Goal: Task Accomplishment & Management: Use online tool/utility

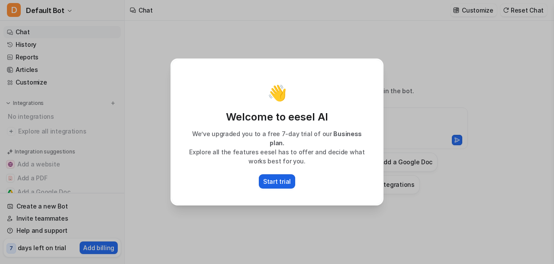
click at [283, 177] on p "Start trial" at bounding box center [277, 181] width 28 height 9
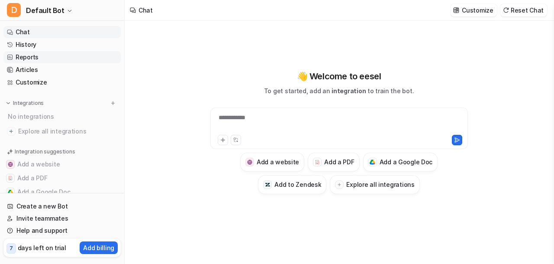
click at [40, 57] on link "Reports" at bounding box center [61, 57] width 117 height 12
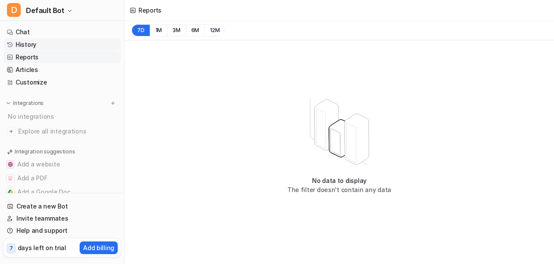
click at [37, 45] on link "History" at bounding box center [61, 45] width 117 height 12
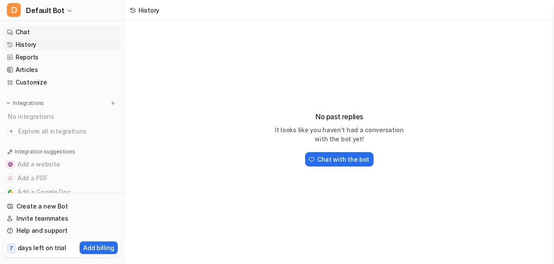
click at [37, 32] on link "Chat" at bounding box center [61, 32] width 117 height 12
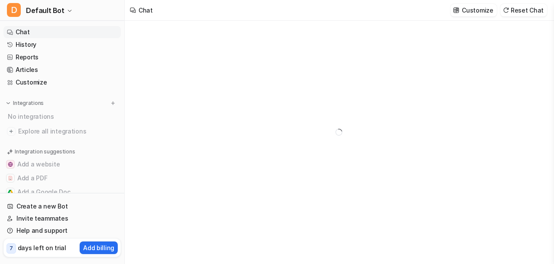
type textarea "**********"
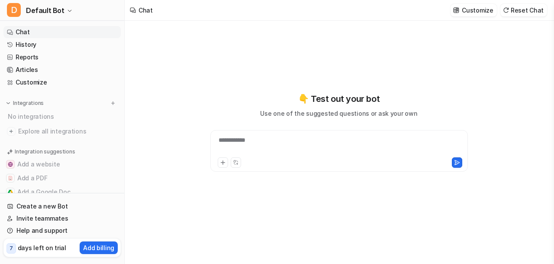
click at [307, 142] on div "**********" at bounding box center [339, 146] width 253 height 20
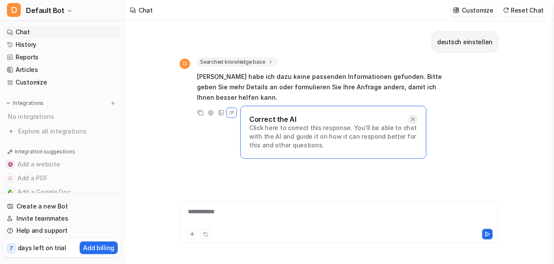
click at [414, 119] on icon at bounding box center [413, 119] width 6 height 6
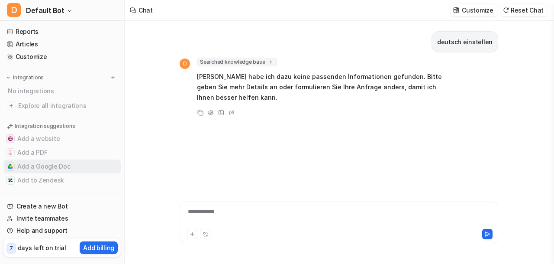
scroll to position [33, 0]
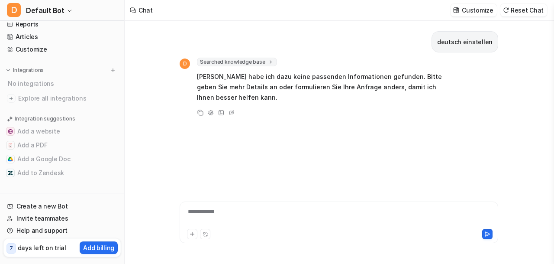
click at [349, 227] on div at bounding box center [339, 233] width 314 height 12
click at [346, 220] on div "**********" at bounding box center [339, 217] width 314 height 20
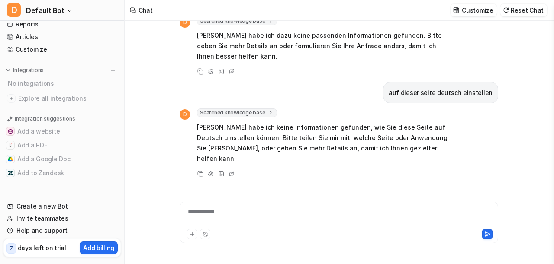
scroll to position [0, 0]
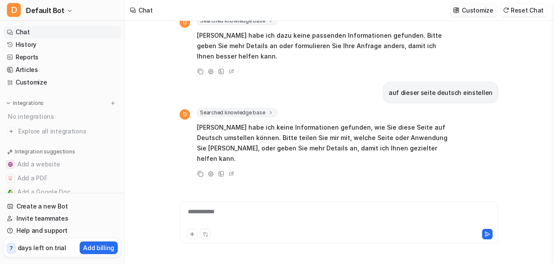
click at [459, 12] on img at bounding box center [456, 10] width 6 height 6
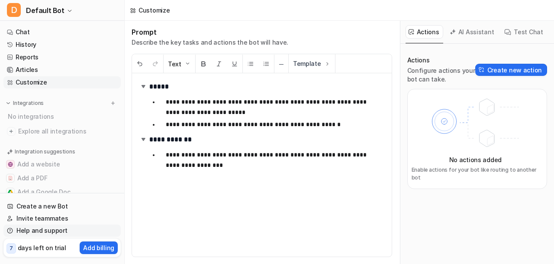
click at [65, 231] on link "Help and support" at bounding box center [61, 230] width 117 height 12
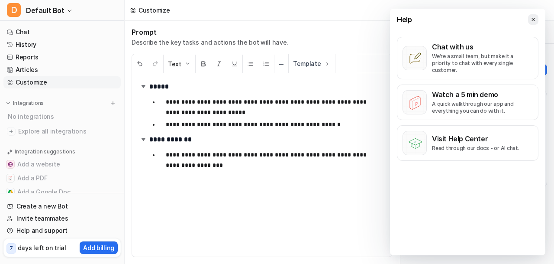
click at [535, 17] on icon at bounding box center [533, 19] width 6 height 6
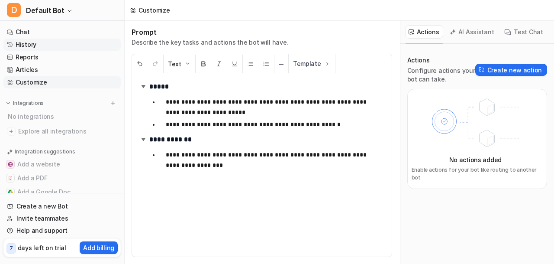
click at [46, 44] on link "History" at bounding box center [61, 45] width 117 height 12
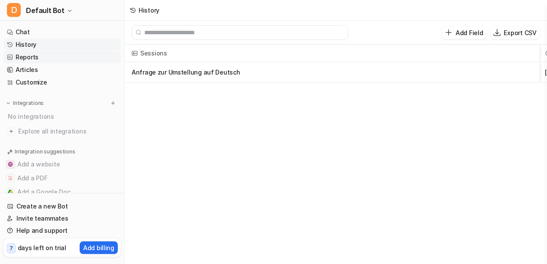
click at [43, 56] on link "Reports" at bounding box center [61, 57] width 117 height 12
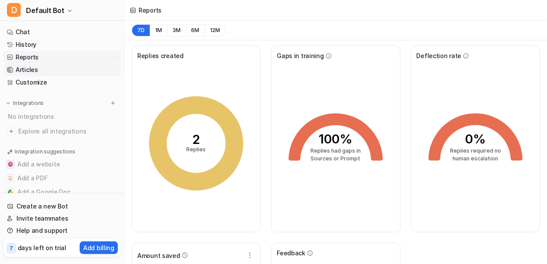
click at [41, 67] on link "Articles" at bounding box center [61, 70] width 117 height 12
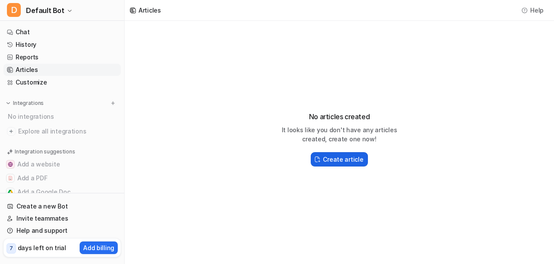
click at [356, 157] on h2 "Create article" at bounding box center [343, 159] width 40 height 9
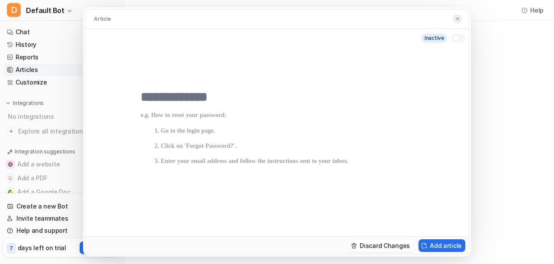
click at [456, 21] on img at bounding box center [457, 19] width 5 height 6
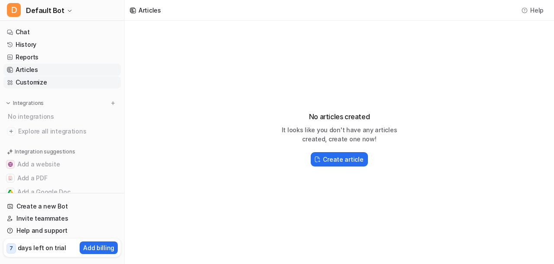
click at [42, 84] on font "Customize" at bounding box center [31, 82] width 31 height 9
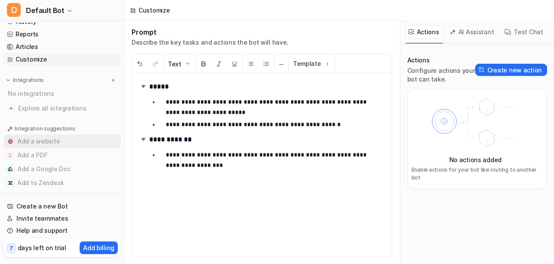
scroll to position [26, 0]
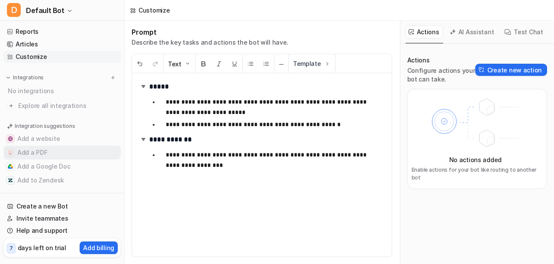
click at [57, 152] on button "Add a PDF" at bounding box center [61, 153] width 117 height 14
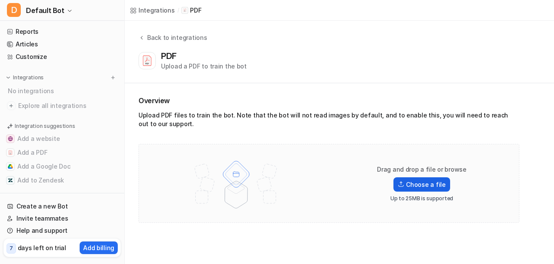
click at [422, 185] on label "Choose a file" at bounding box center [422, 184] width 56 height 14
click at [0, 0] on input "Choose a file" at bounding box center [0, 0] width 0 height 0
click at [411, 183] on label "Choose a file" at bounding box center [422, 184] width 56 height 14
click at [0, 0] on input "Choose a file" at bounding box center [0, 0] width 0 height 0
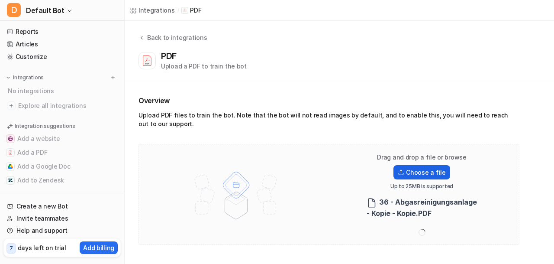
click at [407, 172] on label "Choose a file" at bounding box center [422, 172] width 56 height 14
click at [0, 0] on input "Choose a file" at bounding box center [0, 0] width 0 height 0
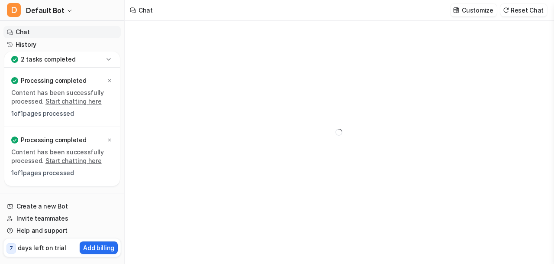
type textarea "**********"
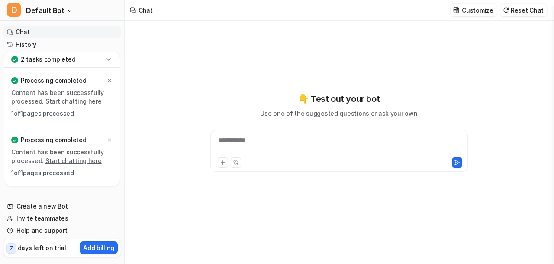
click at [104, 63] on icon at bounding box center [108, 59] width 9 height 9
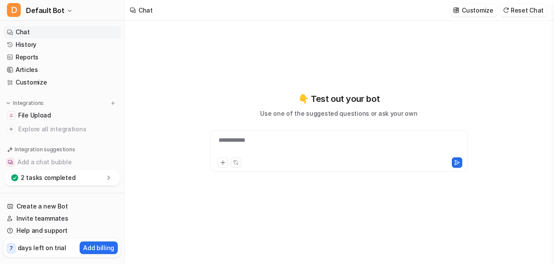
click at [303, 142] on div "**********" at bounding box center [339, 146] width 253 height 20
click at [222, 161] on div "Add Integration" at bounding box center [223, 162] width 10 height 10
click at [223, 163] on icon at bounding box center [223, 163] width 4 height 4
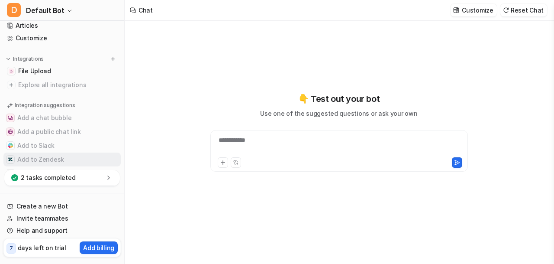
scroll to position [68, 0]
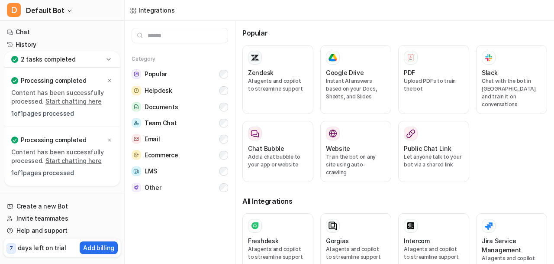
click at [107, 60] on icon at bounding box center [108, 59] width 9 height 9
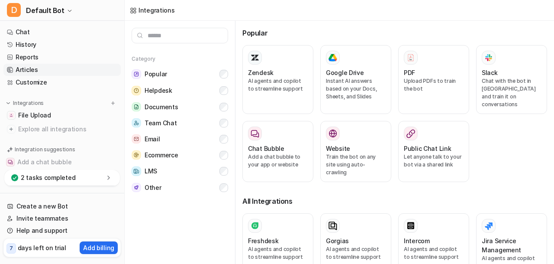
click at [74, 68] on link "Articles" at bounding box center [61, 70] width 117 height 12
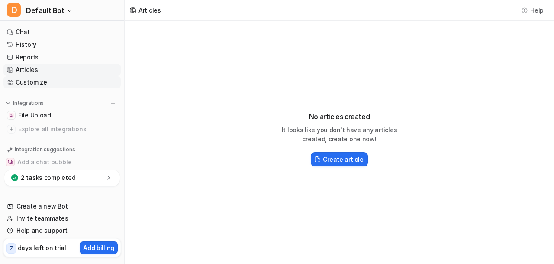
click at [79, 85] on link "Customize" at bounding box center [61, 82] width 117 height 12
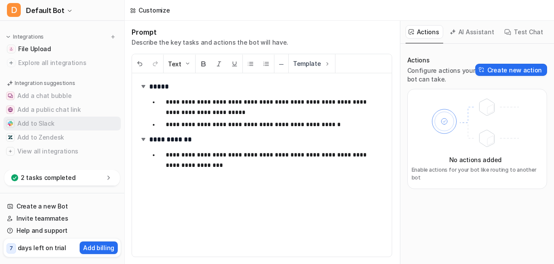
scroll to position [68, 0]
click at [68, 46] on link "File Upload" at bounding box center [61, 47] width 117 height 12
click at [249, 49] on div "**********" at bounding box center [262, 142] width 275 height 243
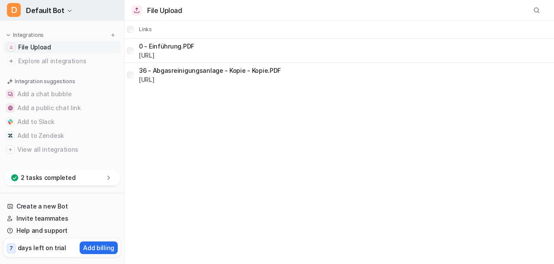
click at [13, 10] on span "D" at bounding box center [14, 10] width 14 height 14
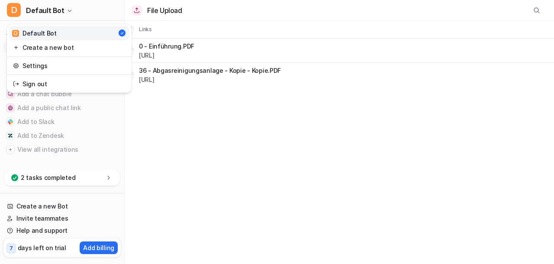
click at [47, 33] on div "D Default Bot" at bounding box center [34, 33] width 45 height 9
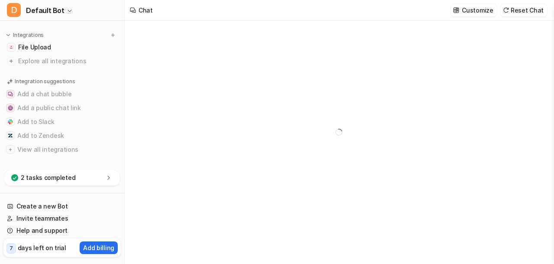
type textarea "**********"
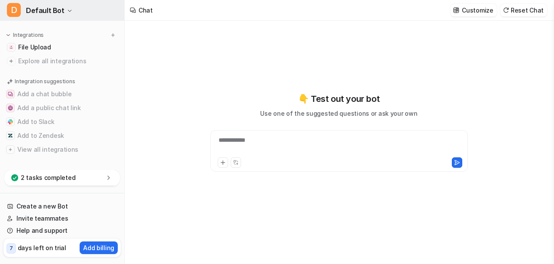
click at [69, 10] on button "D Default Bot" at bounding box center [62, 10] width 124 height 21
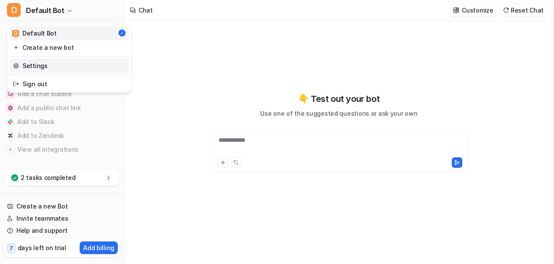
click at [80, 69] on link "Settings" at bounding box center [70, 65] width 120 height 14
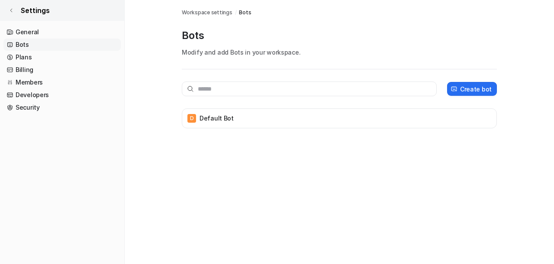
click at [11, 11] on icon at bounding box center [11, 10] width 5 height 5
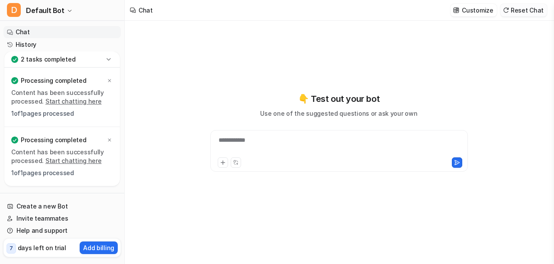
click at [524, 9] on button "Reset Chat" at bounding box center [524, 10] width 47 height 13
click at [108, 61] on icon at bounding box center [108, 59] width 9 height 9
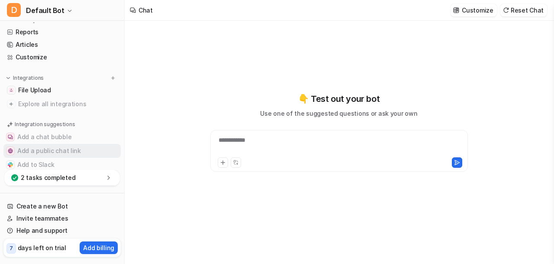
scroll to position [24, 0]
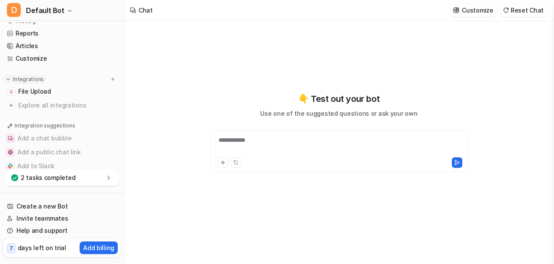
click at [7, 80] on img at bounding box center [8, 79] width 6 height 6
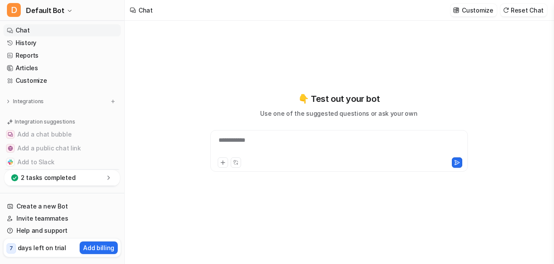
scroll to position [0, 0]
click at [39, 42] on link "History" at bounding box center [61, 45] width 117 height 12
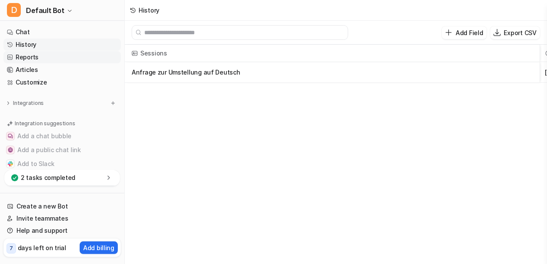
click at [43, 55] on link "Reports" at bounding box center [61, 57] width 117 height 12
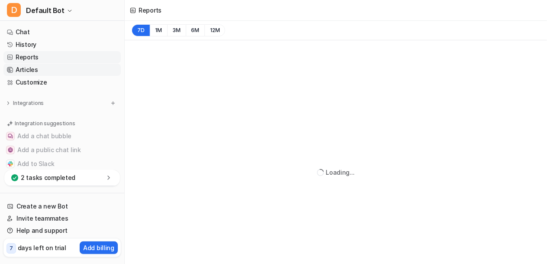
click at [52, 70] on link "Articles" at bounding box center [61, 70] width 117 height 12
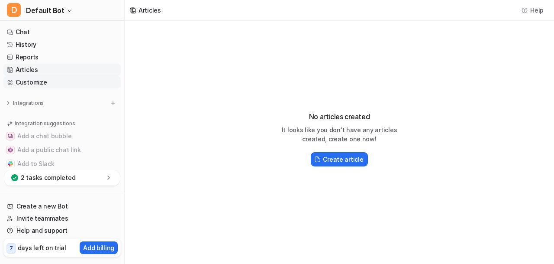
click at [59, 85] on link "Customize" at bounding box center [61, 82] width 117 height 12
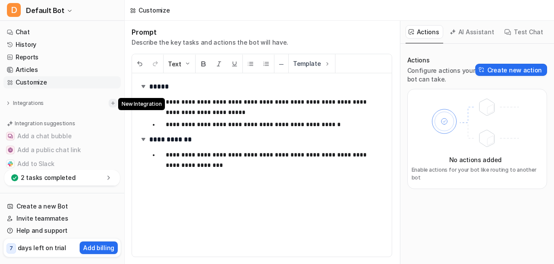
click at [109, 103] on button at bounding box center [113, 103] width 9 height 9
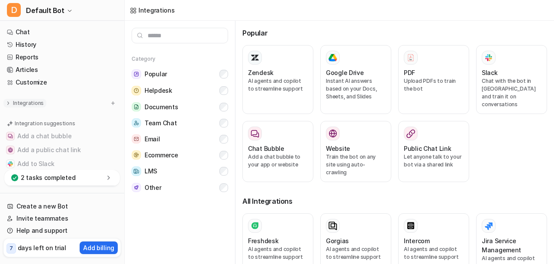
click at [21, 101] on p "Integrations" at bounding box center [28, 103] width 31 height 7
click at [49, 115] on link "File Upload" at bounding box center [61, 115] width 117 height 12
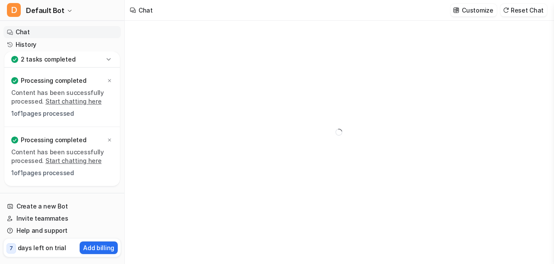
type textarea "**********"
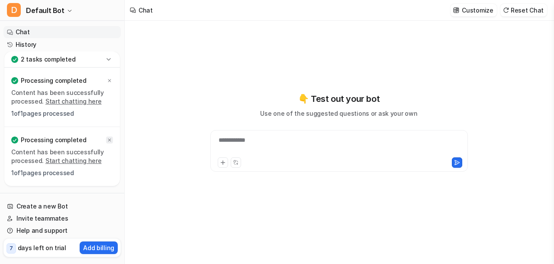
click at [110, 141] on icon at bounding box center [109, 139] width 5 height 5
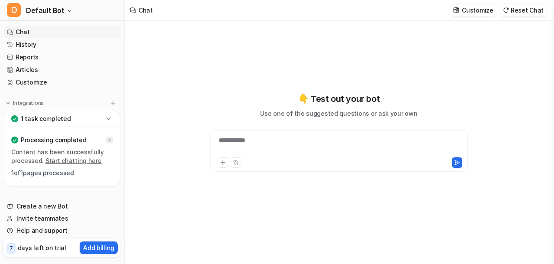
click at [112, 139] on icon at bounding box center [109, 139] width 5 height 5
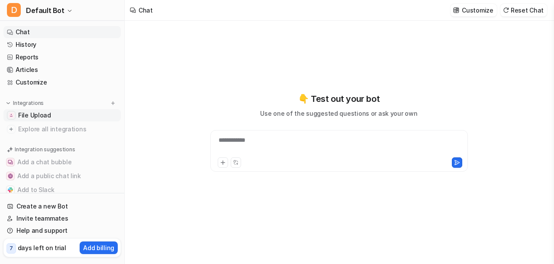
click at [39, 114] on span "File Upload" at bounding box center [34, 115] width 33 height 9
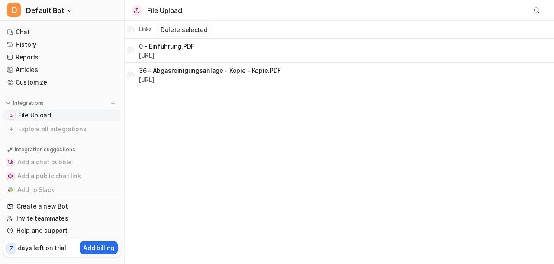
click at [187, 33] on button "Delete selected" at bounding box center [184, 29] width 54 height 13
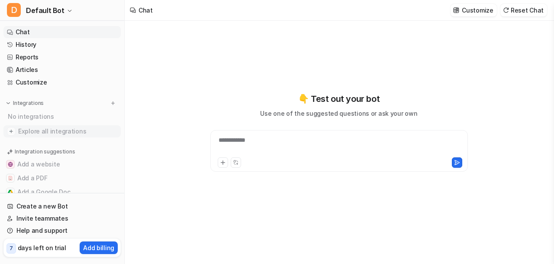
click at [17, 133] on link "Explore all integrations" at bounding box center [61, 131] width 117 height 12
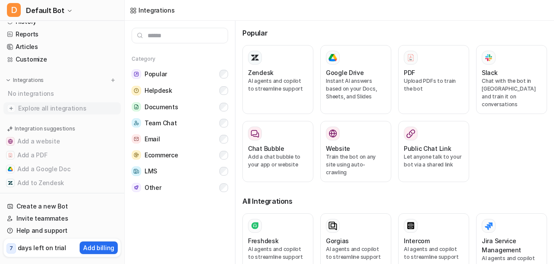
scroll to position [26, 0]
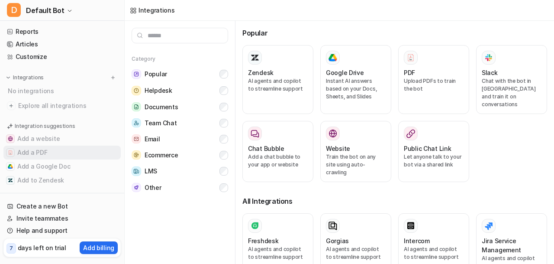
click at [42, 151] on button "Add a PDF" at bounding box center [61, 153] width 117 height 14
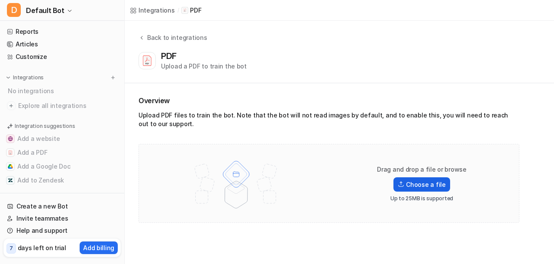
click at [424, 185] on label "Choose a file" at bounding box center [422, 184] width 56 height 14
click at [0, 0] on input "Choose a file" at bounding box center [0, 0] width 0 height 0
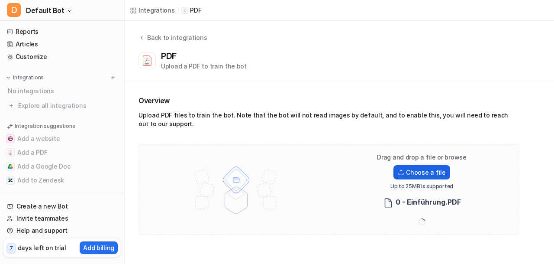
click at [407, 175] on div "Drag and drop a file or browse Choose a file Up to 25MB is supported 0 - Einfü…" at bounding box center [422, 189] width 111 height 72
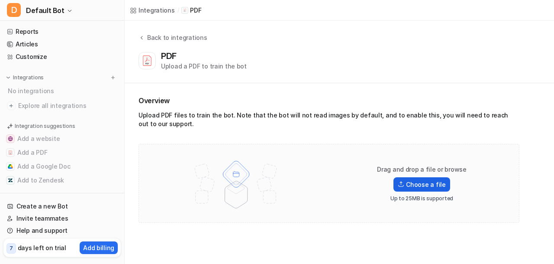
click at [431, 183] on label "Choose a file" at bounding box center [422, 184] width 56 height 14
click at [0, 0] on input "Choose a file" at bounding box center [0, 0] width 0 height 0
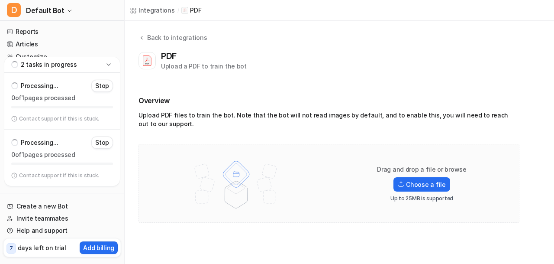
click at [103, 145] on p "Stop" at bounding box center [102, 142] width 14 height 9
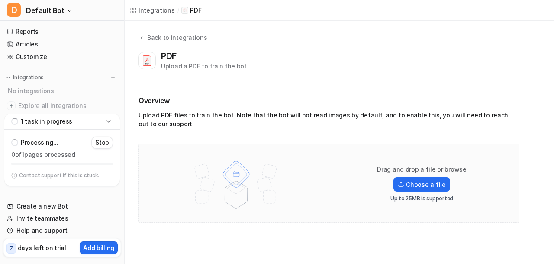
click at [169, 58] on div "PDF" at bounding box center [170, 56] width 19 height 10
click at [54, 118] on p "1 task in progress" at bounding box center [47, 121] width 52 height 9
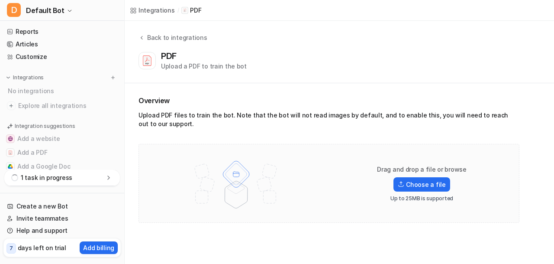
click at [57, 177] on p "1 task in progress" at bounding box center [47, 177] width 52 height 9
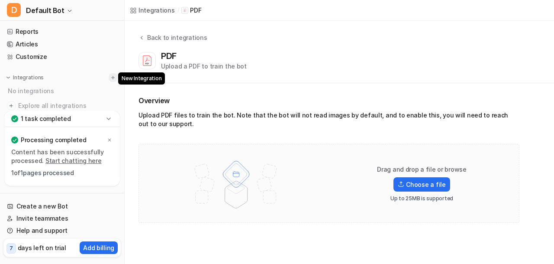
click at [110, 76] on img at bounding box center [113, 77] width 6 height 6
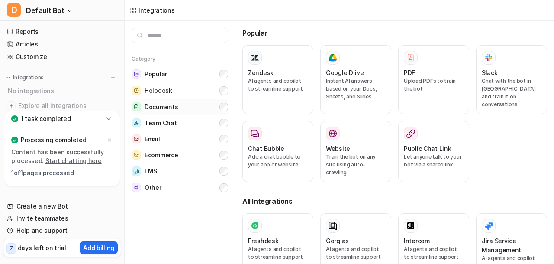
click at [179, 106] on button "Documents" at bounding box center [180, 107] width 97 height 16
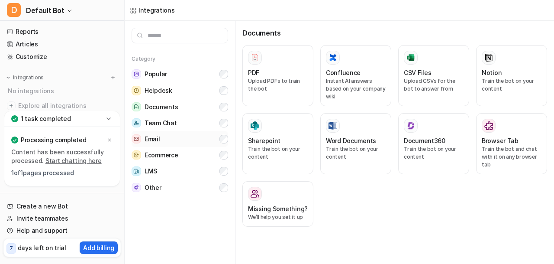
click at [208, 142] on button "Email" at bounding box center [180, 139] width 97 height 16
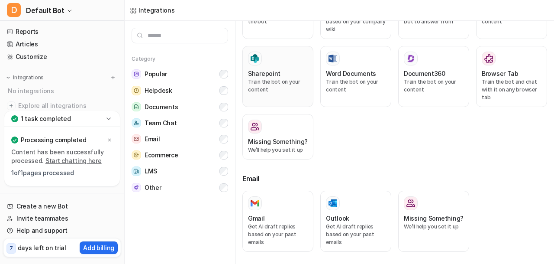
scroll to position [68, 0]
click at [178, 92] on button "Helpdesk" at bounding box center [180, 90] width 97 height 16
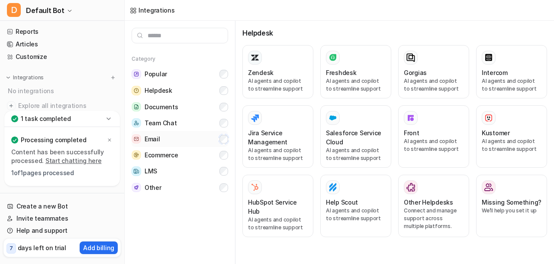
scroll to position [0, 0]
click at [210, 76] on button "Popular" at bounding box center [180, 74] width 97 height 16
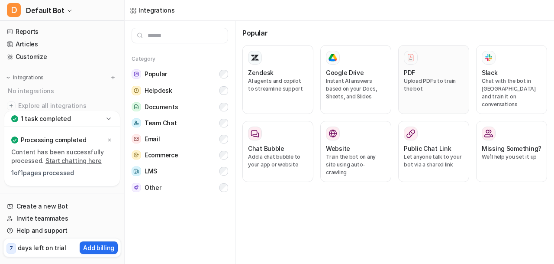
click at [424, 91] on p "Upload PDFs to train the bot" at bounding box center [434, 85] width 60 height 16
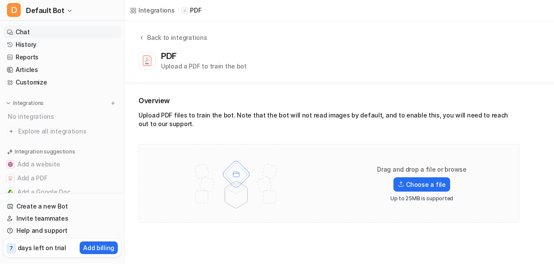
click at [37, 34] on link "Chat" at bounding box center [61, 32] width 117 height 12
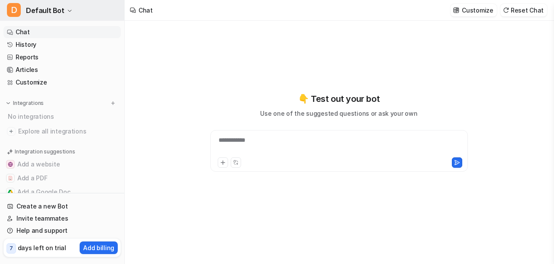
click at [59, 13] on span "Default Bot" at bounding box center [45, 10] width 39 height 12
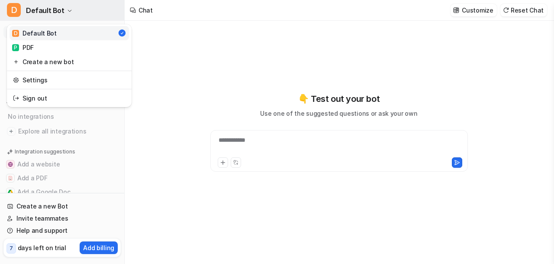
type textarea "**********"
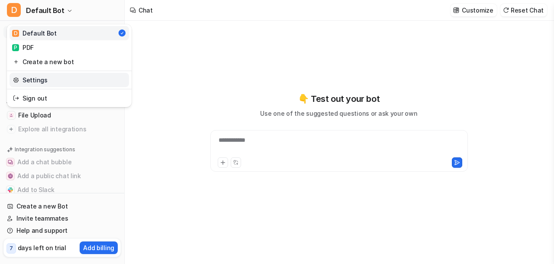
click at [66, 84] on link "Settings" at bounding box center [70, 80] width 120 height 14
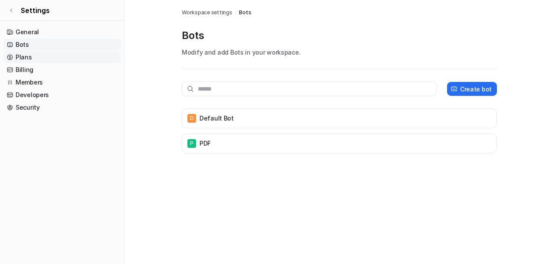
click at [32, 55] on link "Plans" at bounding box center [61, 57] width 117 height 12
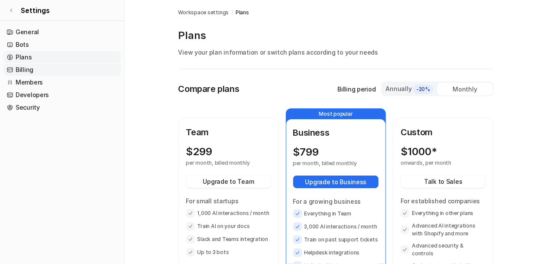
click at [49, 69] on link "Billing" at bounding box center [61, 70] width 117 height 12
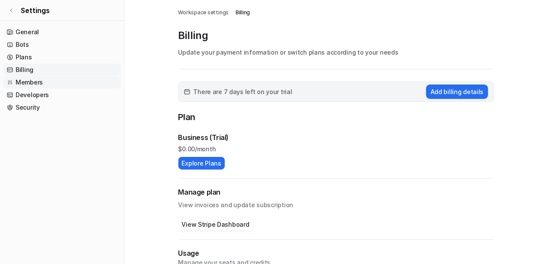
click at [48, 78] on link "Members" at bounding box center [61, 82] width 117 height 12
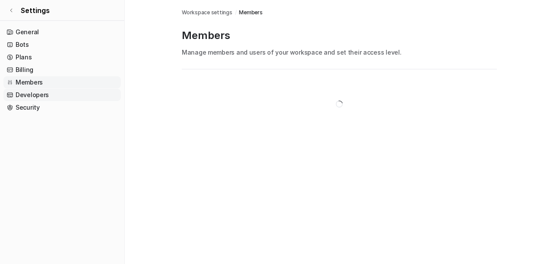
click at [49, 88] on ul "General Bots Plans Billing Members Developers Security" at bounding box center [61, 69] width 117 height 87
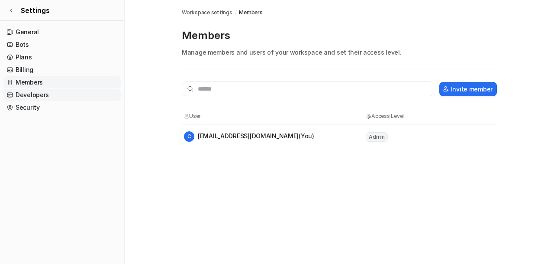
click at [50, 95] on link "Developers" at bounding box center [61, 95] width 117 height 12
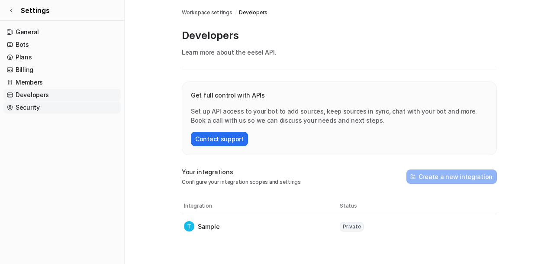
click at [54, 109] on link "Security" at bounding box center [61, 107] width 117 height 12
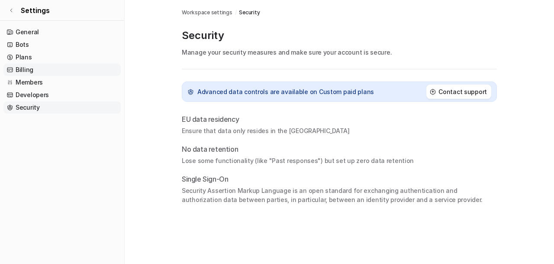
click at [59, 75] on link "Billing" at bounding box center [61, 70] width 117 height 12
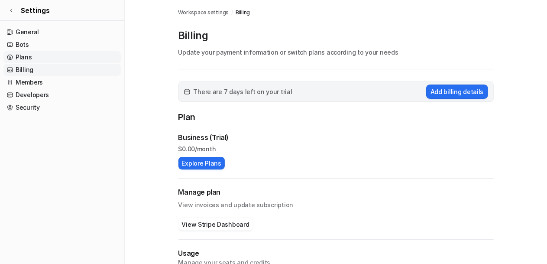
click at [16, 53] on link "Plans" at bounding box center [61, 57] width 117 height 12
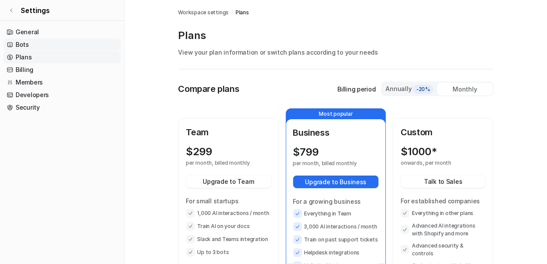
click at [29, 45] on link "Bots" at bounding box center [61, 45] width 117 height 12
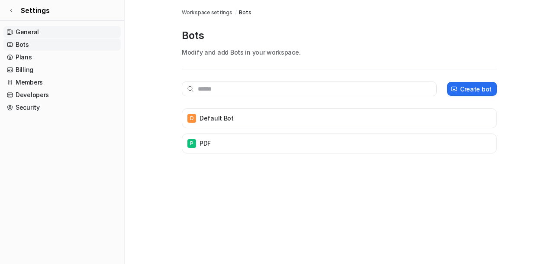
click at [36, 29] on link "General" at bounding box center [61, 32] width 117 height 12
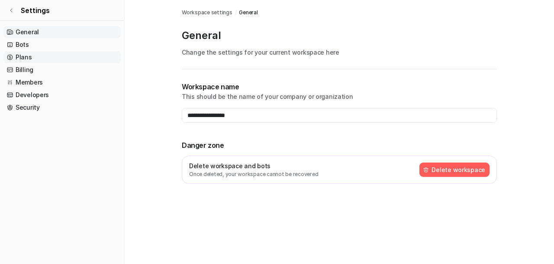
click at [40, 58] on link "Plans" at bounding box center [61, 57] width 117 height 12
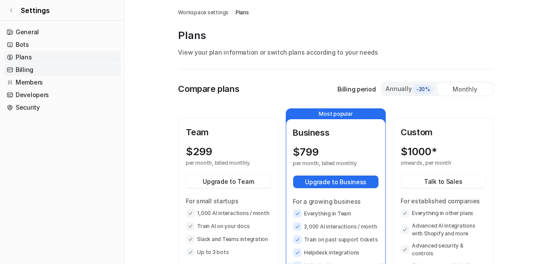
click at [42, 68] on link "Billing" at bounding box center [61, 70] width 117 height 12
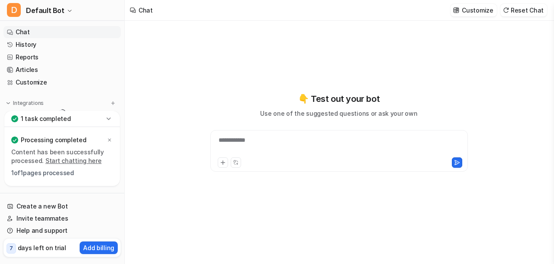
type textarea "**********"
click at [111, 140] on icon at bounding box center [109, 139] width 5 height 5
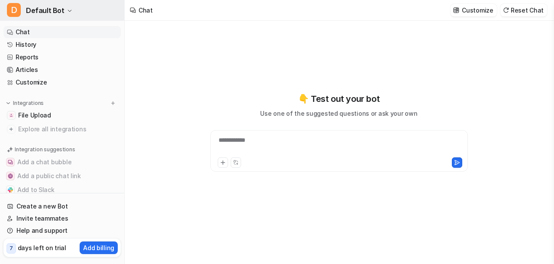
click at [57, 13] on span "Default Bot" at bounding box center [45, 10] width 39 height 12
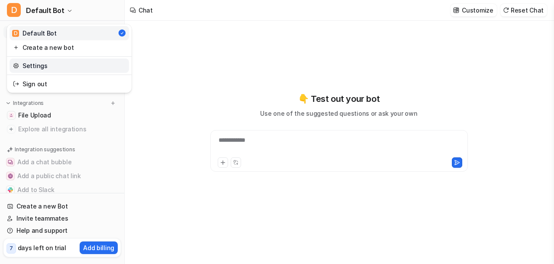
click at [66, 60] on link "Settings" at bounding box center [70, 65] width 120 height 14
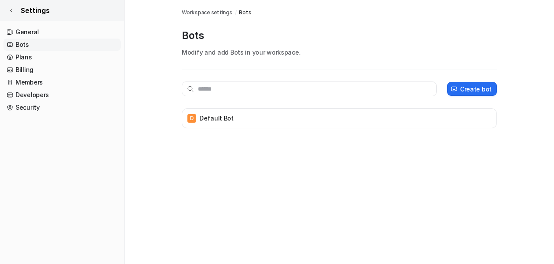
click at [21, 11] on span "Settings" at bounding box center [35, 10] width 29 height 10
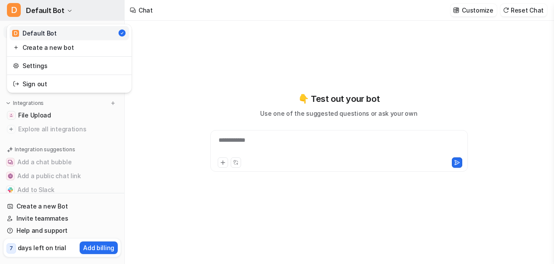
click at [67, 9] on icon "button" at bounding box center [69, 10] width 5 height 5
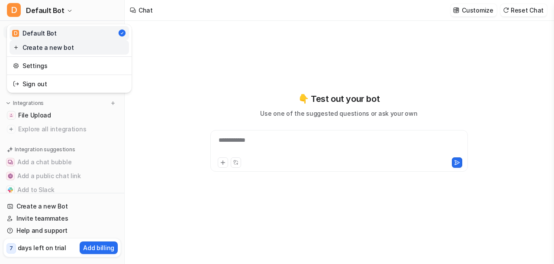
click at [70, 45] on link "Create a new bot" at bounding box center [70, 47] width 120 height 14
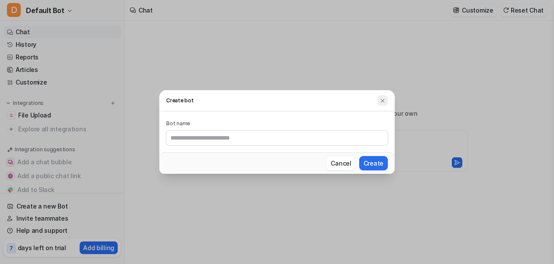
click at [384, 103] on img at bounding box center [383, 100] width 6 height 6
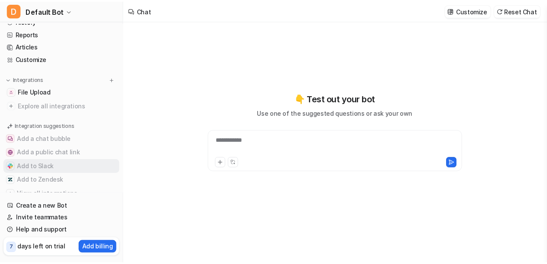
scroll to position [26, 0]
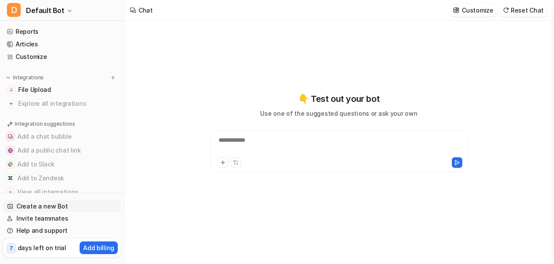
click at [44, 201] on link "Create a new Bot" at bounding box center [61, 206] width 117 height 12
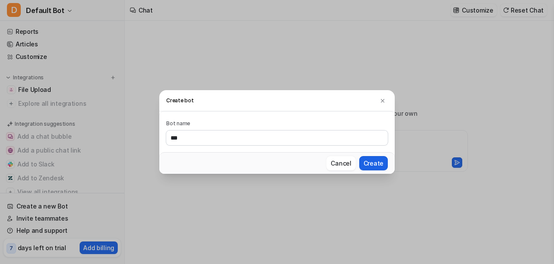
type input "***"
click at [380, 158] on button "Create" at bounding box center [373, 163] width 29 height 14
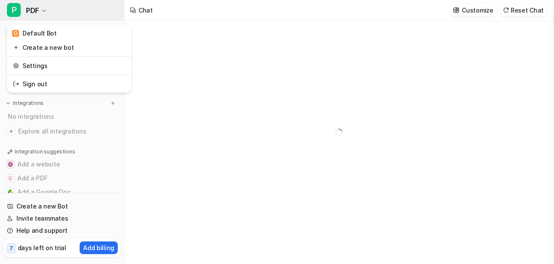
click at [39, 6] on span "PDF" at bounding box center [32, 10] width 13 height 12
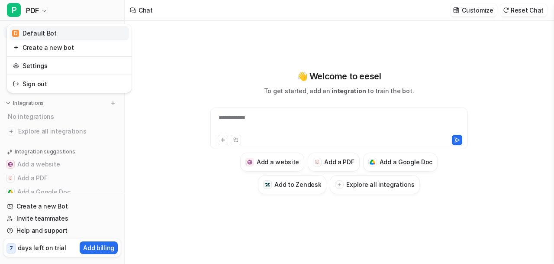
click at [60, 32] on link "D Default Bot" at bounding box center [70, 33] width 120 height 14
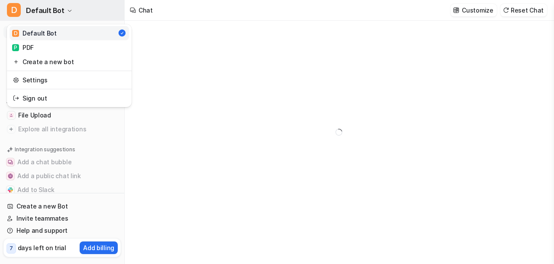
click at [56, 11] on span "Default Bot" at bounding box center [45, 10] width 39 height 12
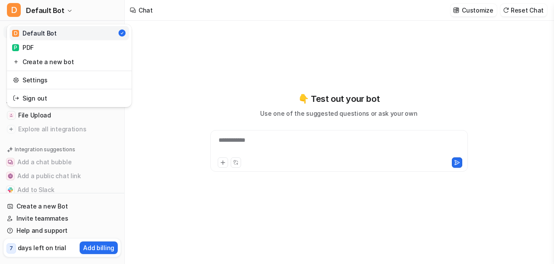
click at [189, 78] on div "**********" at bounding box center [339, 131] width 319 height 184
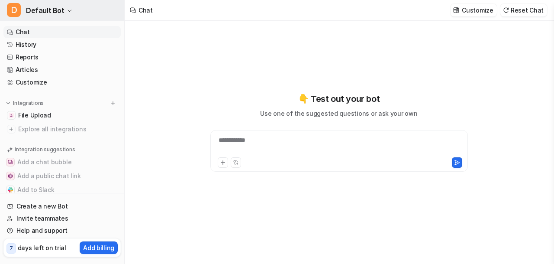
click at [67, 8] on icon "button" at bounding box center [69, 10] width 5 height 5
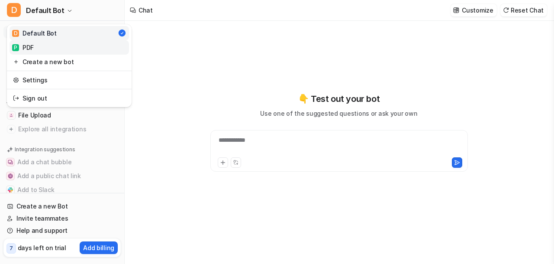
click at [58, 45] on link "P PDF" at bounding box center [70, 47] width 120 height 14
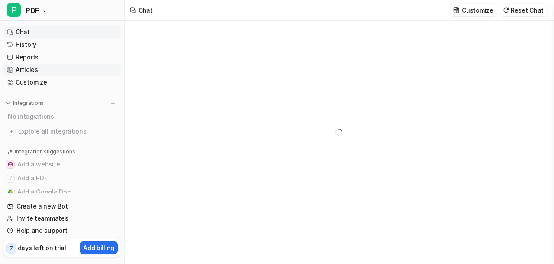
scroll to position [33, 0]
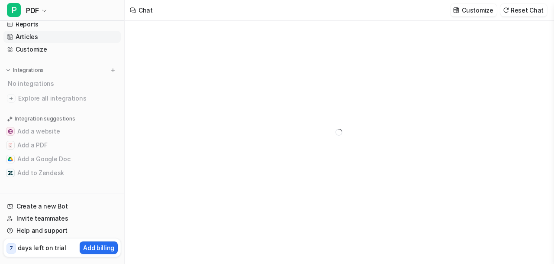
type textarea "**********"
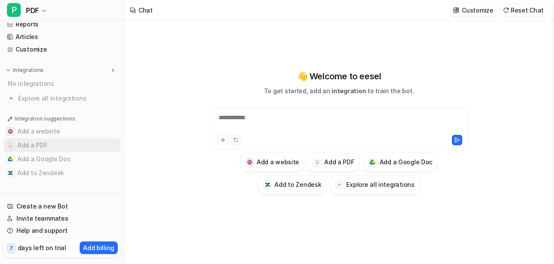
click at [63, 143] on button "Add a PDF" at bounding box center [61, 145] width 117 height 14
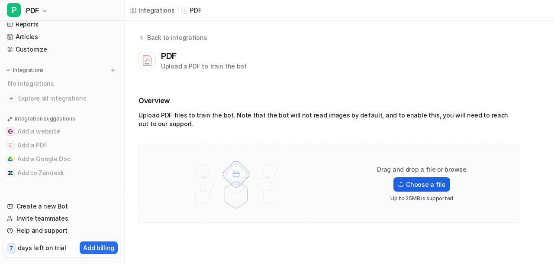
click at [423, 184] on label "Choose a file" at bounding box center [422, 184] width 56 height 14
click at [0, 0] on input "Choose a file" at bounding box center [0, 0] width 0 height 0
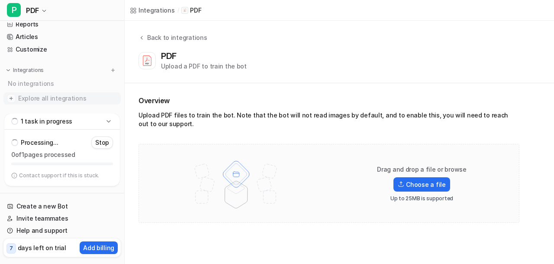
click at [76, 97] on span "Explore all integrations" at bounding box center [67, 98] width 99 height 14
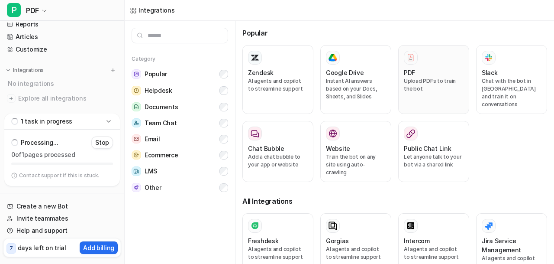
click at [417, 78] on p "Upload PDFs to train the bot" at bounding box center [434, 85] width 60 height 16
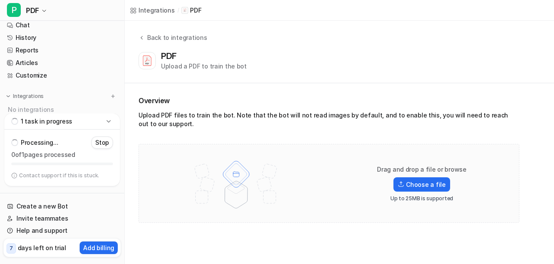
scroll to position [6, 0]
click at [55, 46] on link "Reports" at bounding box center [61, 51] width 117 height 12
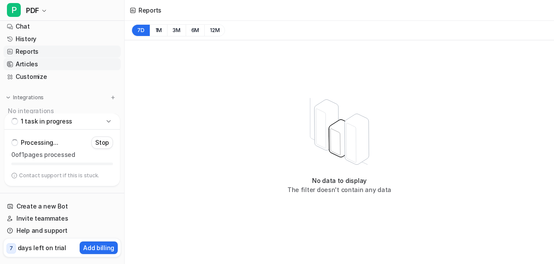
click at [63, 62] on link "Articles" at bounding box center [61, 64] width 117 height 12
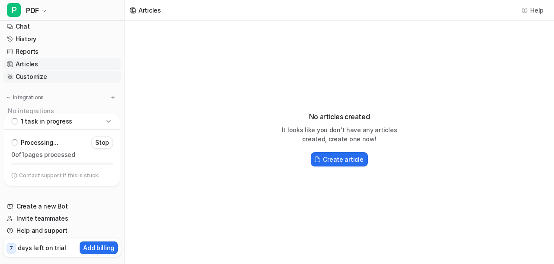
click at [74, 81] on link "Customize" at bounding box center [61, 77] width 117 height 12
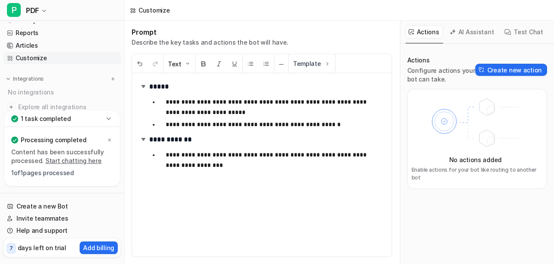
scroll to position [26, 0]
click at [57, 80] on div "Integrations" at bounding box center [62, 76] width 110 height 9
click at [38, 74] on p "Integrations" at bounding box center [28, 76] width 31 height 7
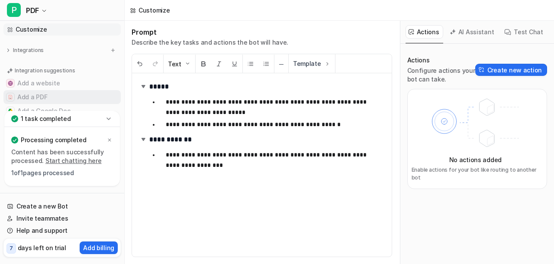
scroll to position [66, 0]
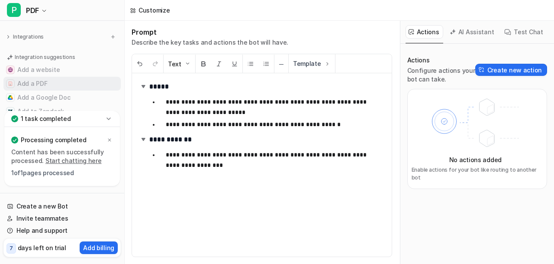
click at [56, 81] on button "Add a PDF" at bounding box center [61, 84] width 117 height 14
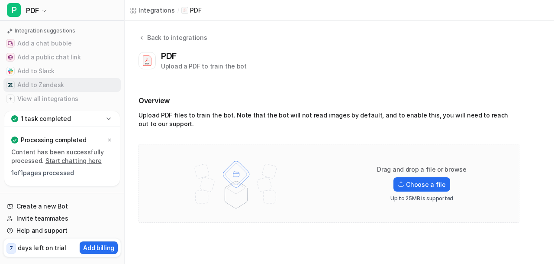
scroll to position [101, 0]
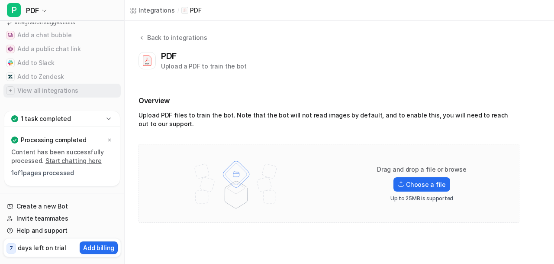
click at [82, 91] on button "View all integrations" at bounding box center [61, 91] width 117 height 14
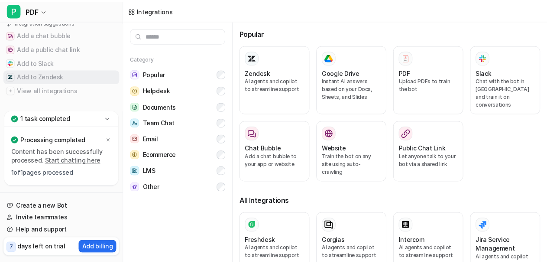
scroll to position [87, 0]
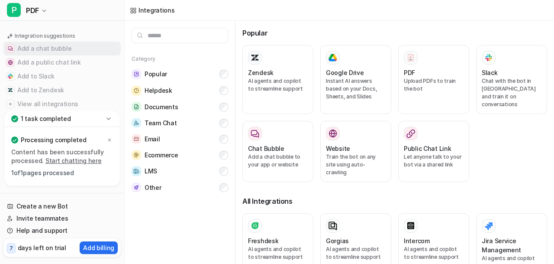
click at [79, 44] on button "Add a chat bubble" at bounding box center [61, 49] width 117 height 14
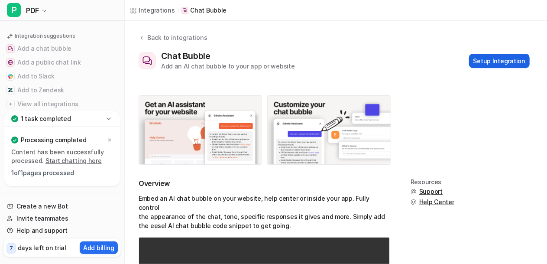
click at [480, 60] on button "Setup Integration" at bounding box center [499, 61] width 61 height 14
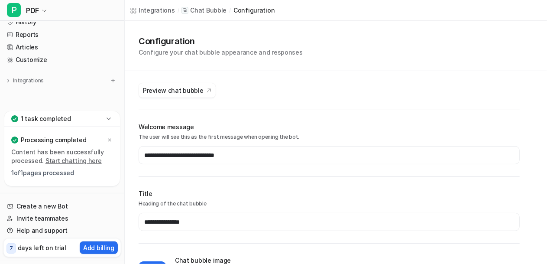
scroll to position [22, 0]
type input "*******"
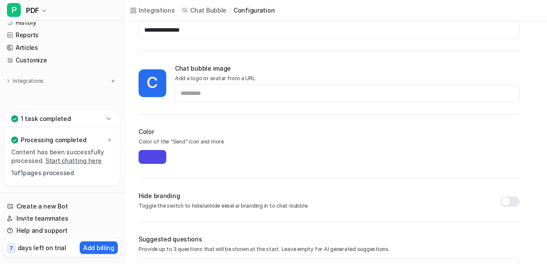
scroll to position [198, 0]
